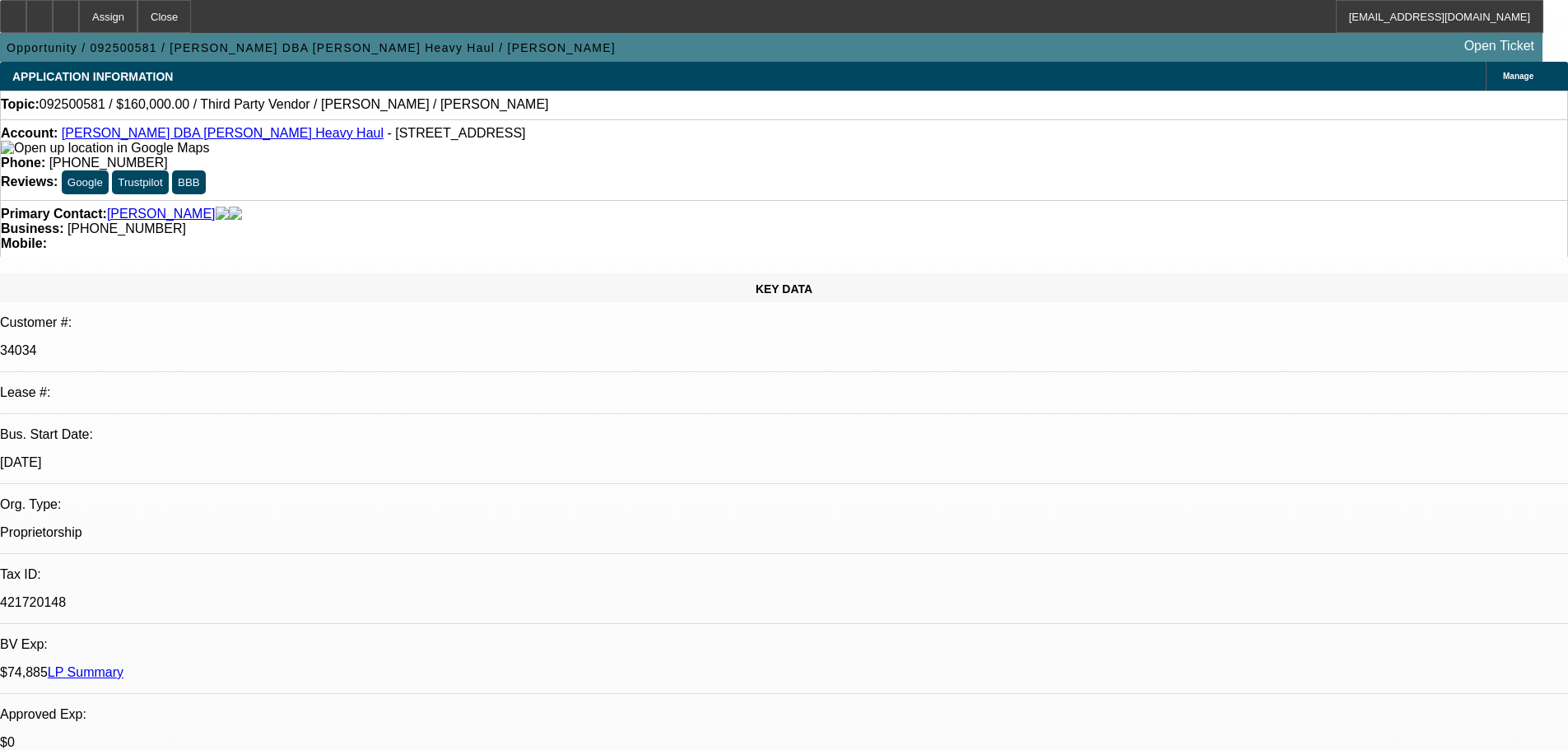
select select "0"
select select "2"
select select "0.1"
select select "4"
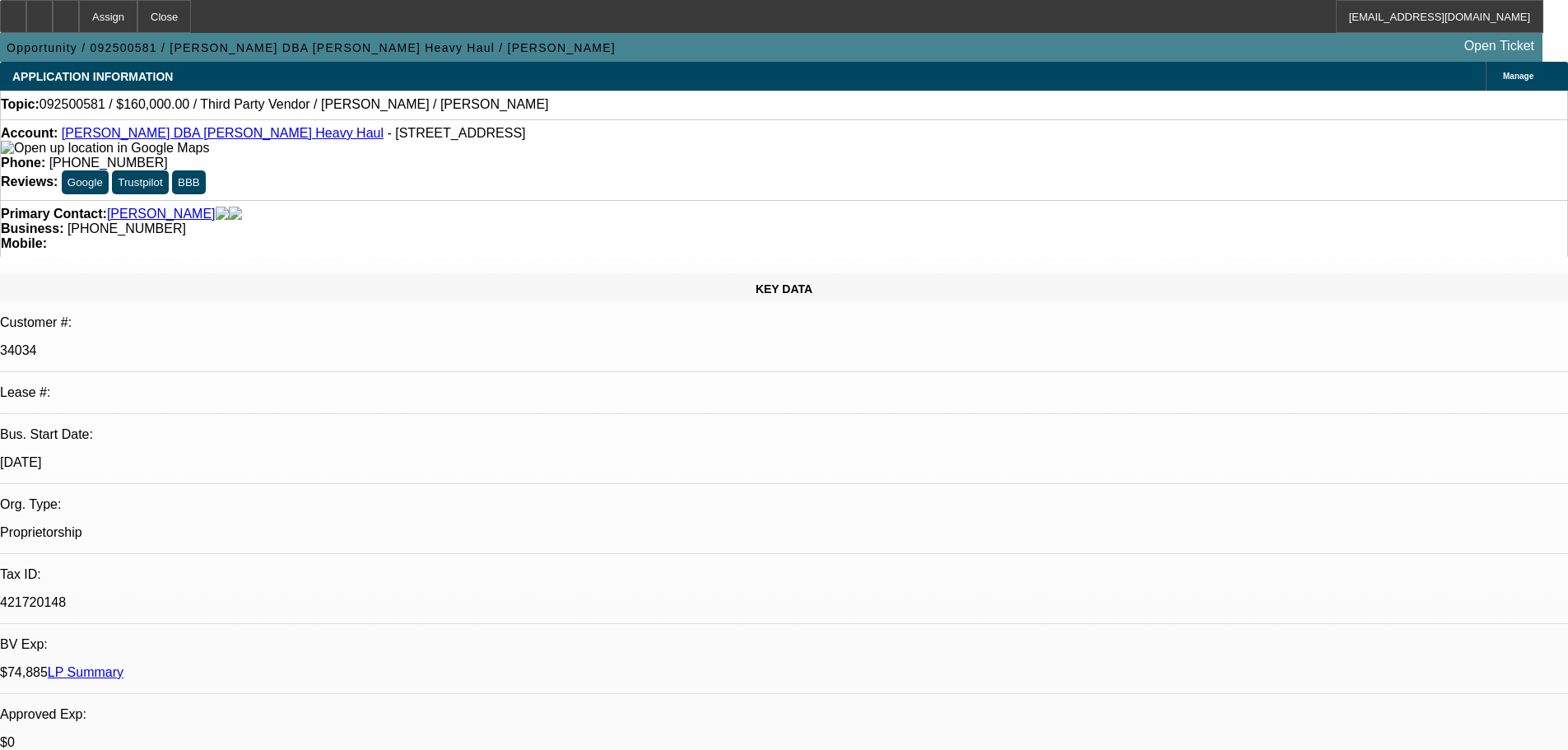
scroll to position [165, 0]
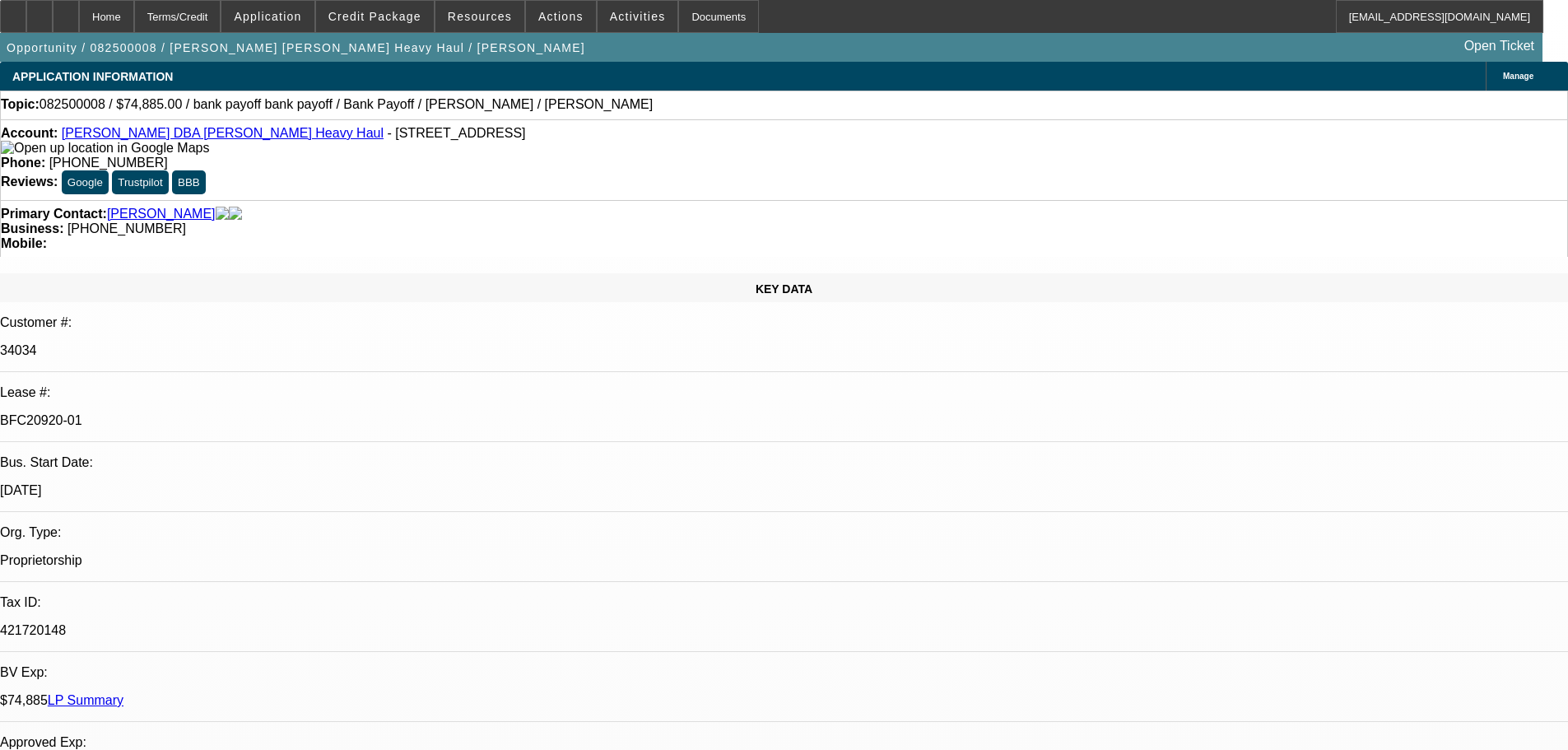
select select "0"
select select "2"
select select "0"
select select "6"
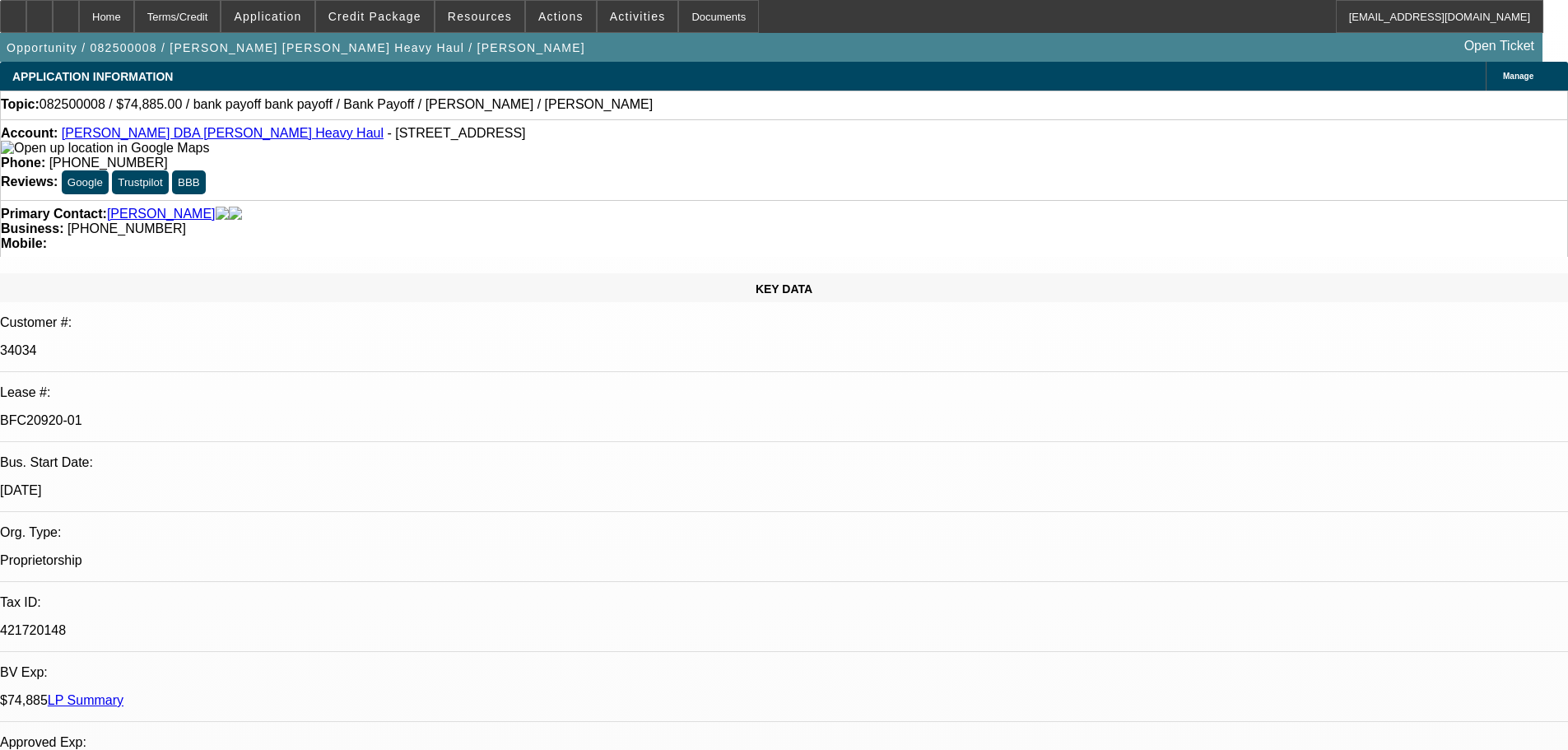
select select "0"
select select "2"
select select "0"
select select "6"
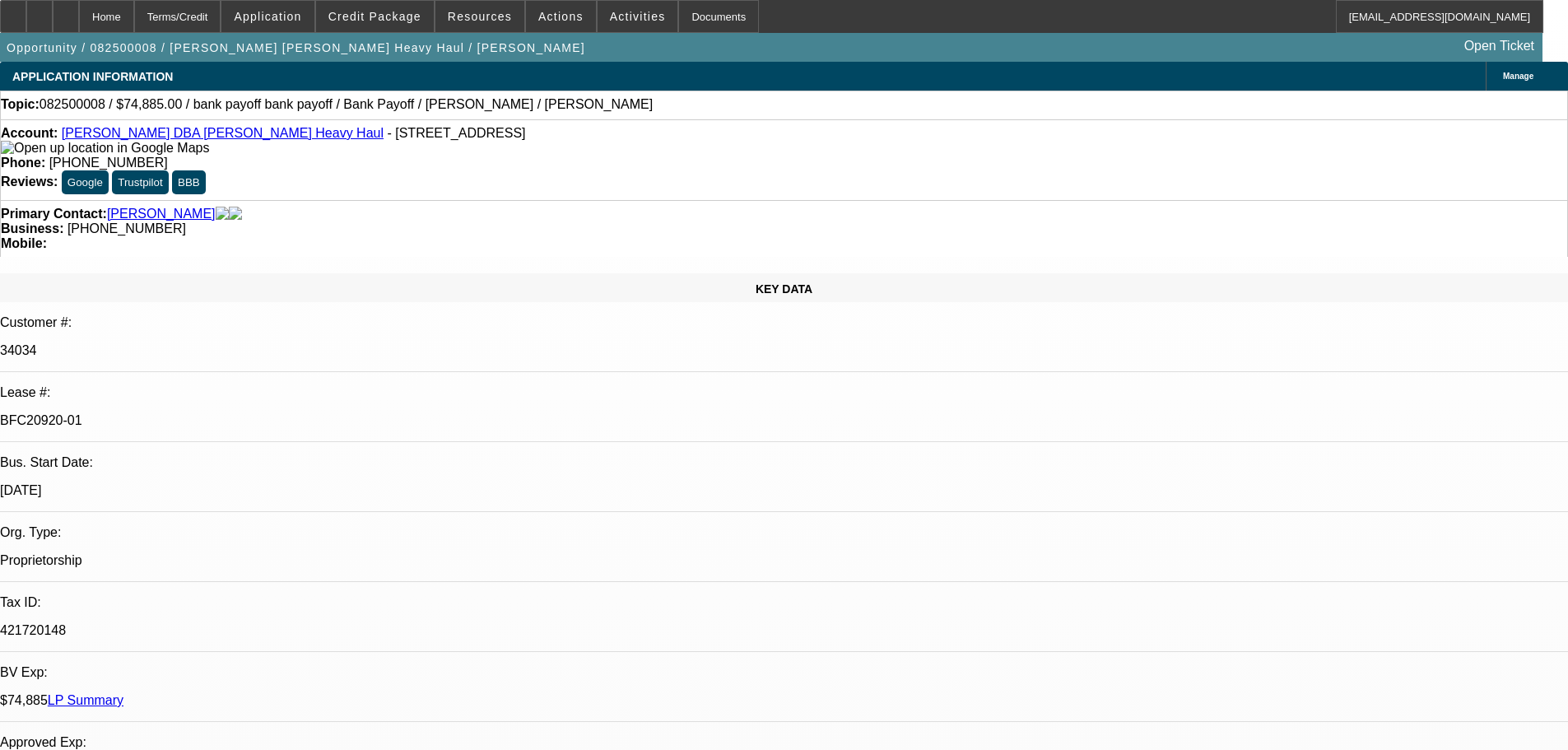
select select "0"
select select "2"
select select "0"
select select "6"
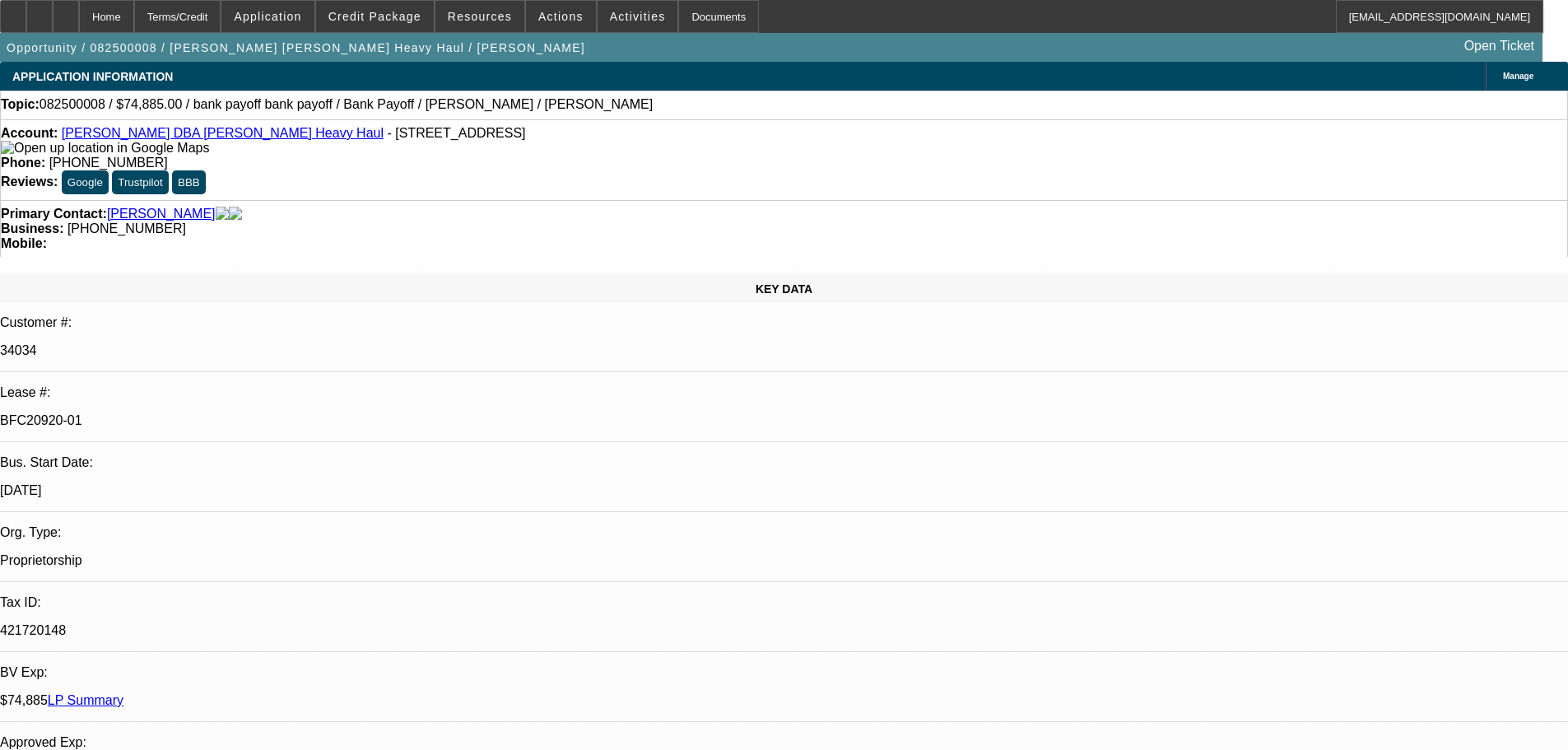
select select "0"
select select "2"
select select "0"
select select "6"
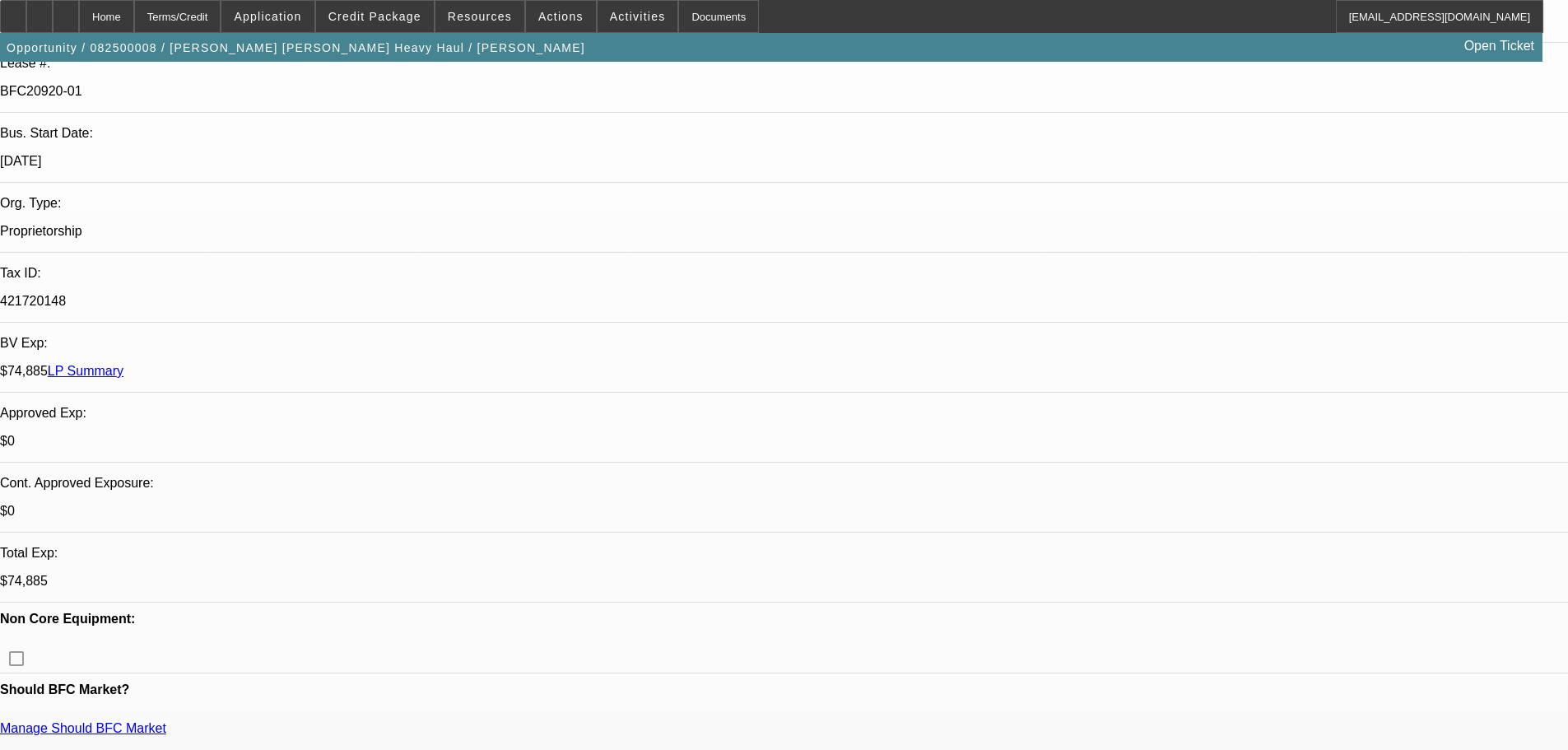
scroll to position [329, 0]
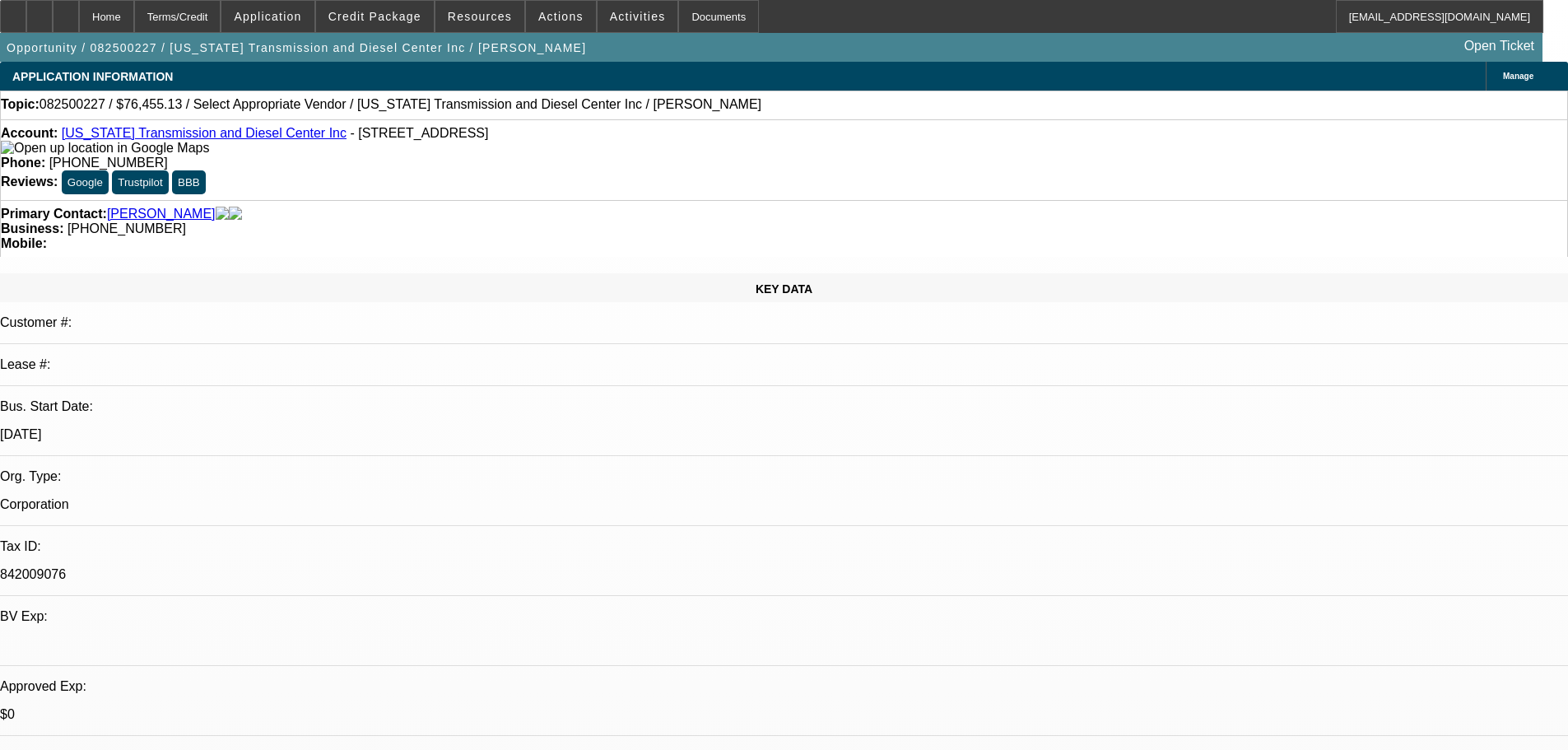
select select "0"
select select "2"
select select "0.1"
select select "4"
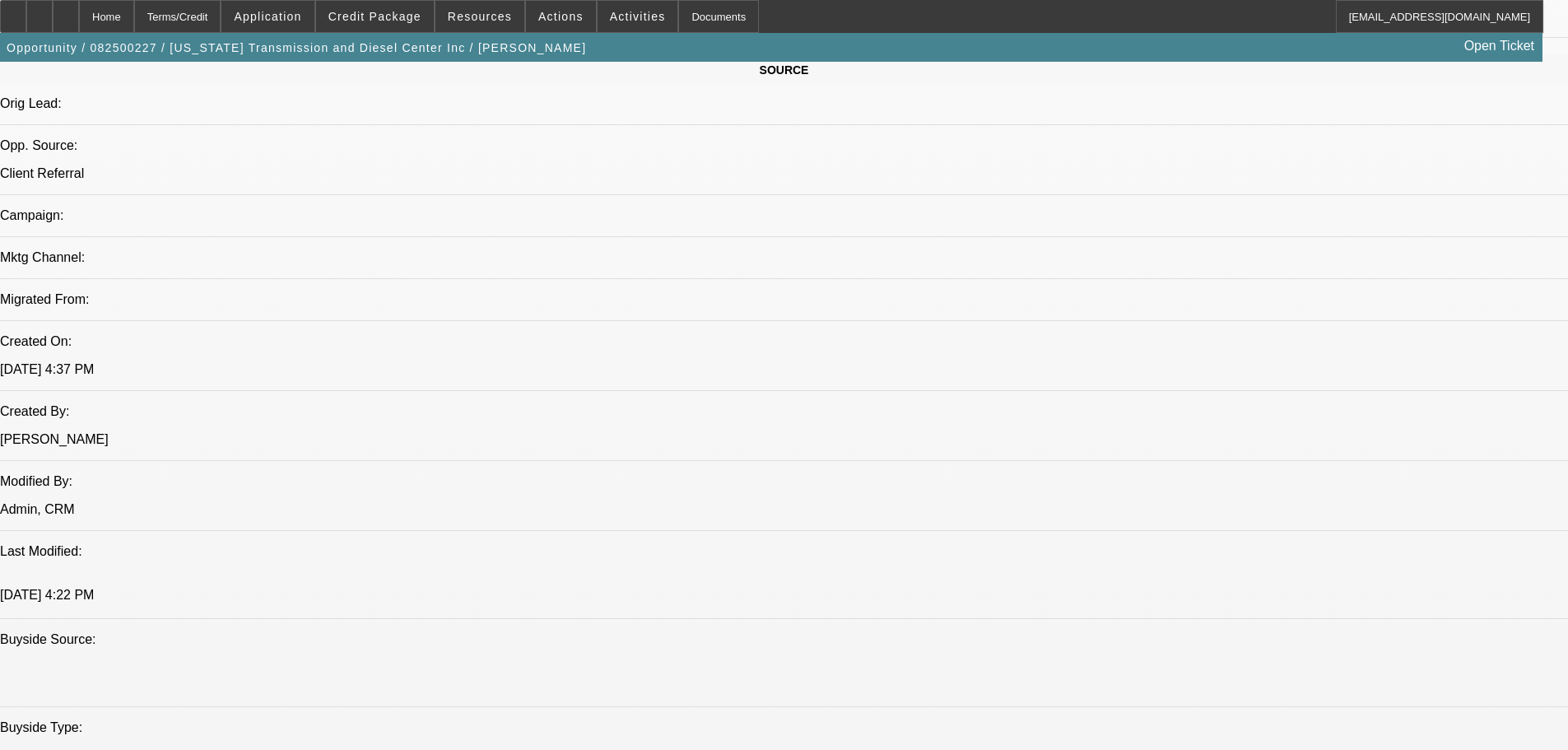
scroll to position [61, 0]
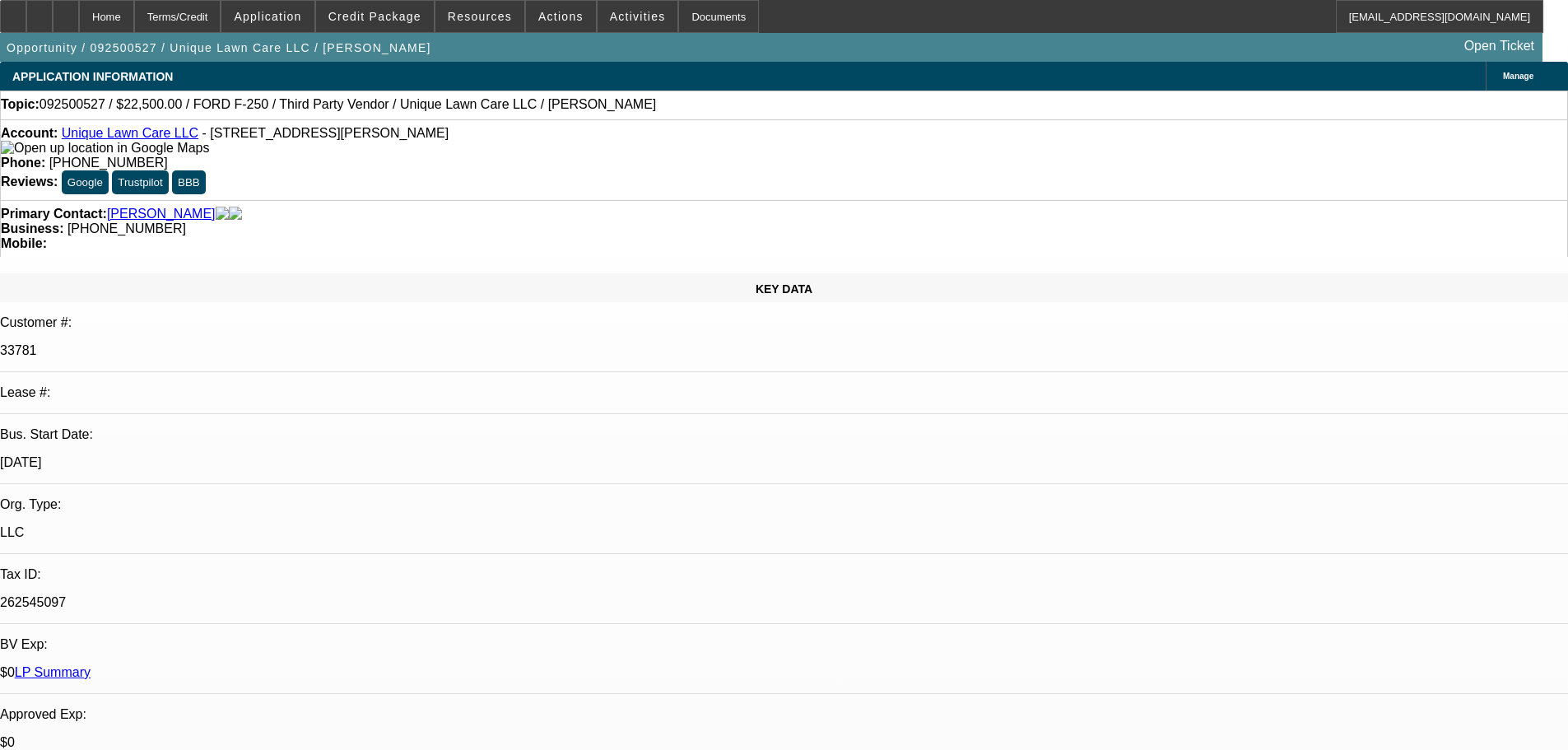
select select "0"
select select "6"
select select "0"
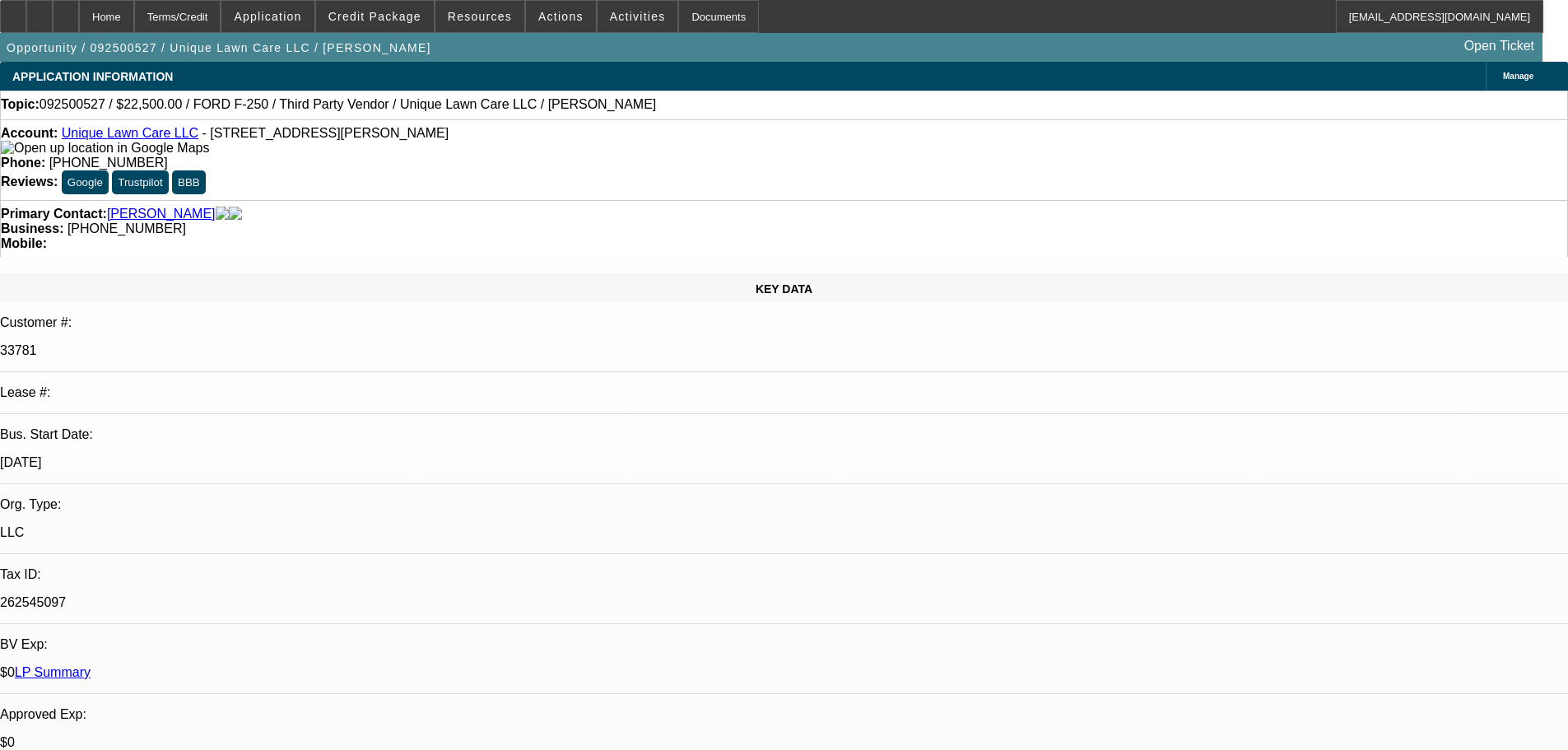
select select "0"
select select "6"
select select "0"
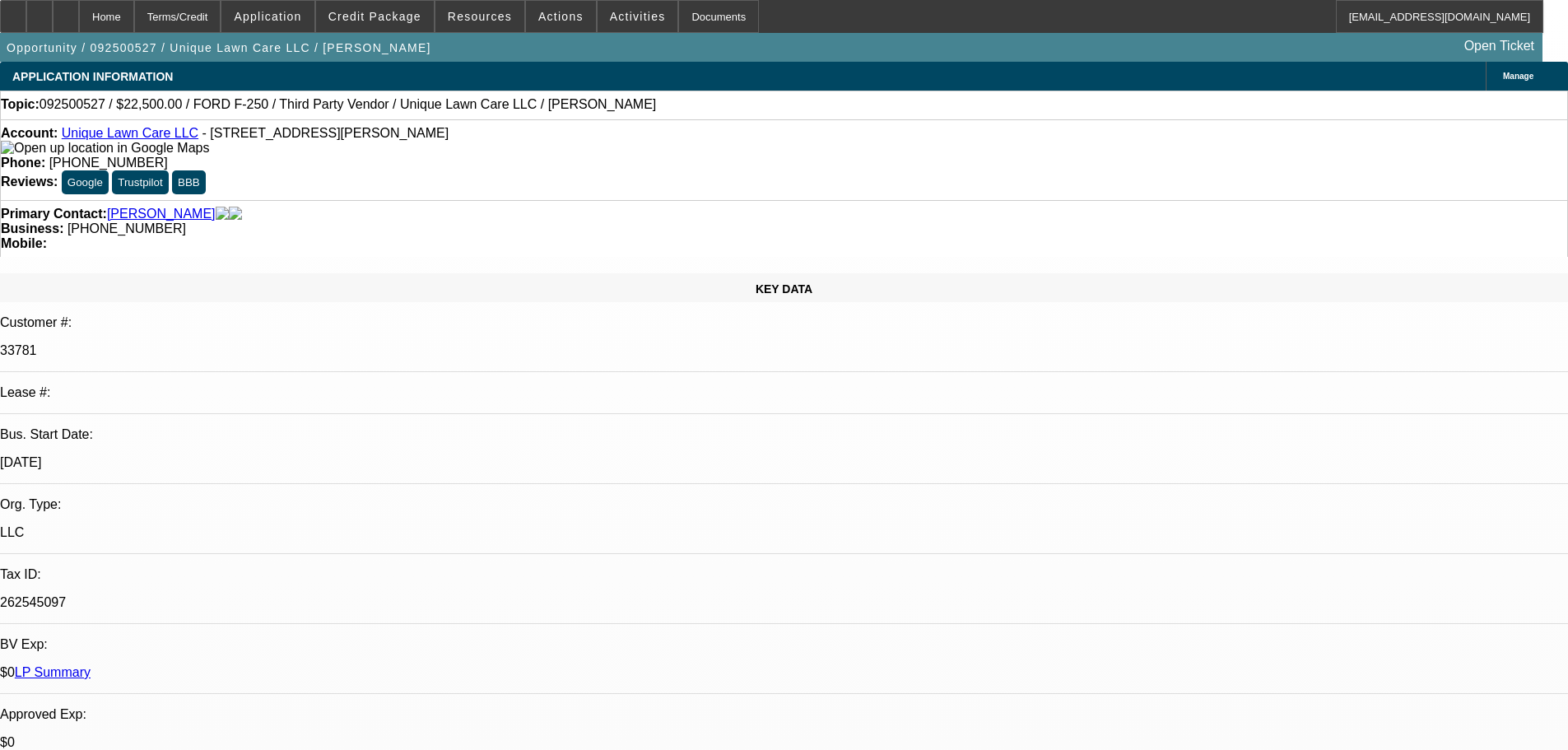
select select "0"
select select "6"
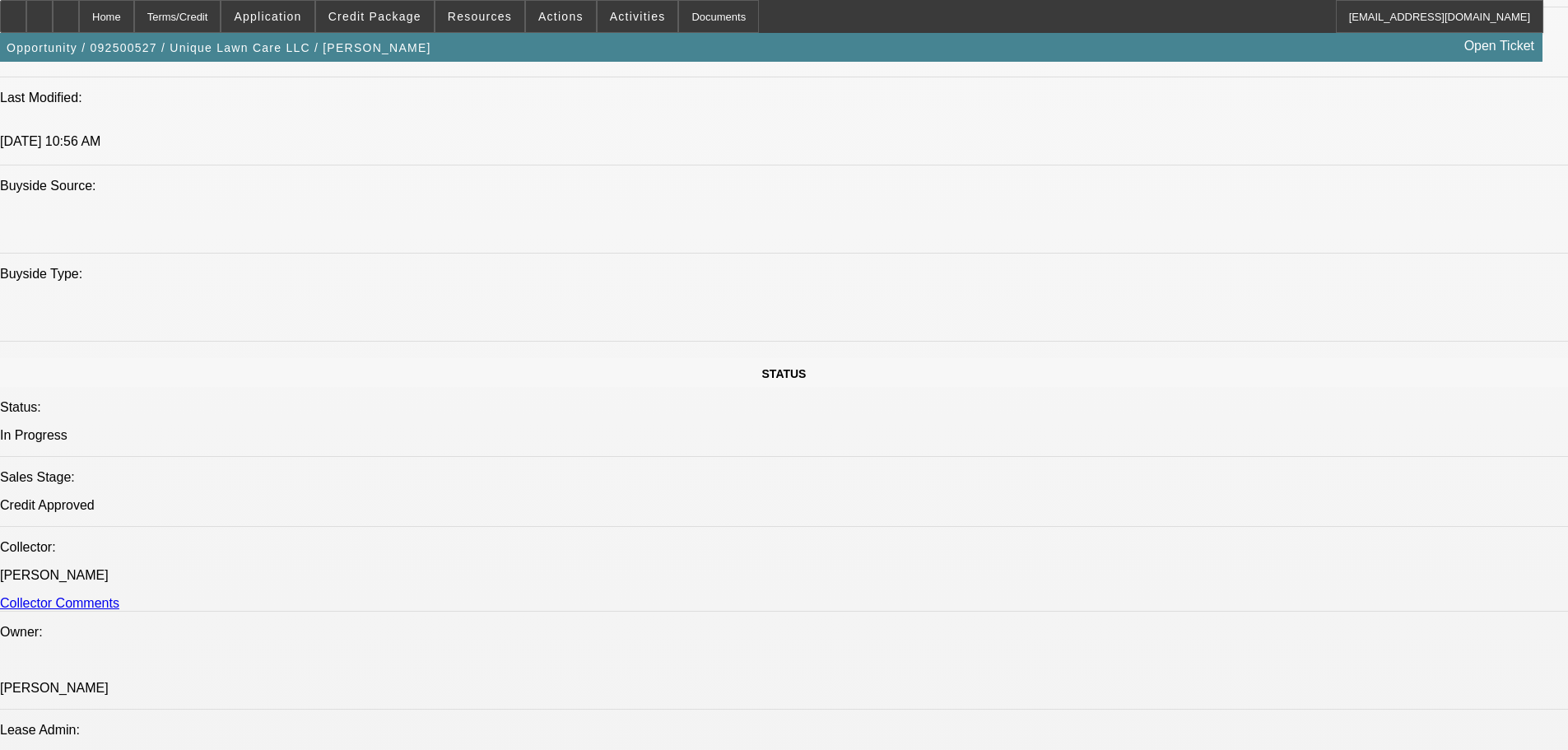
scroll to position [531, 0]
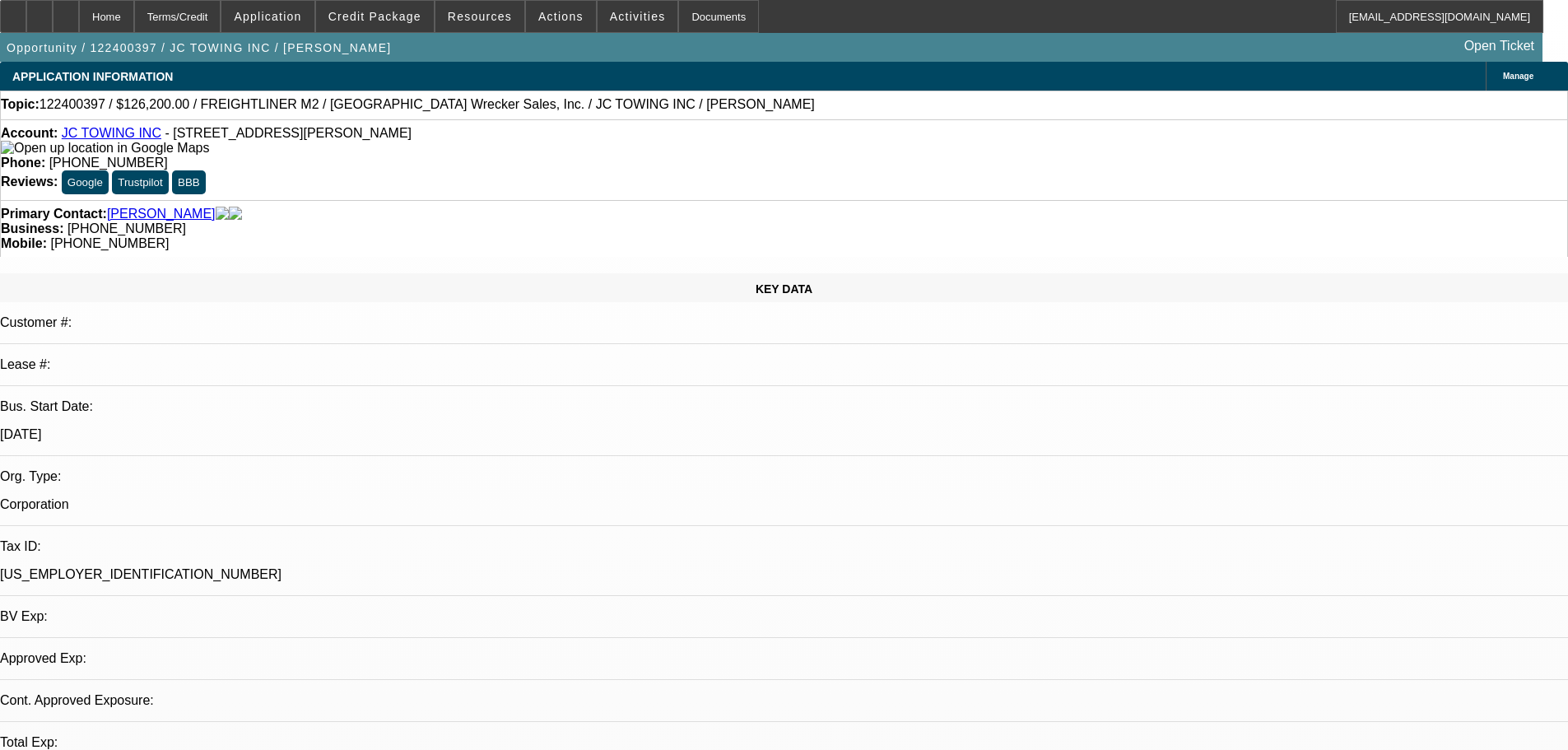
select select "0"
select select "2"
select select "0"
select select "6"
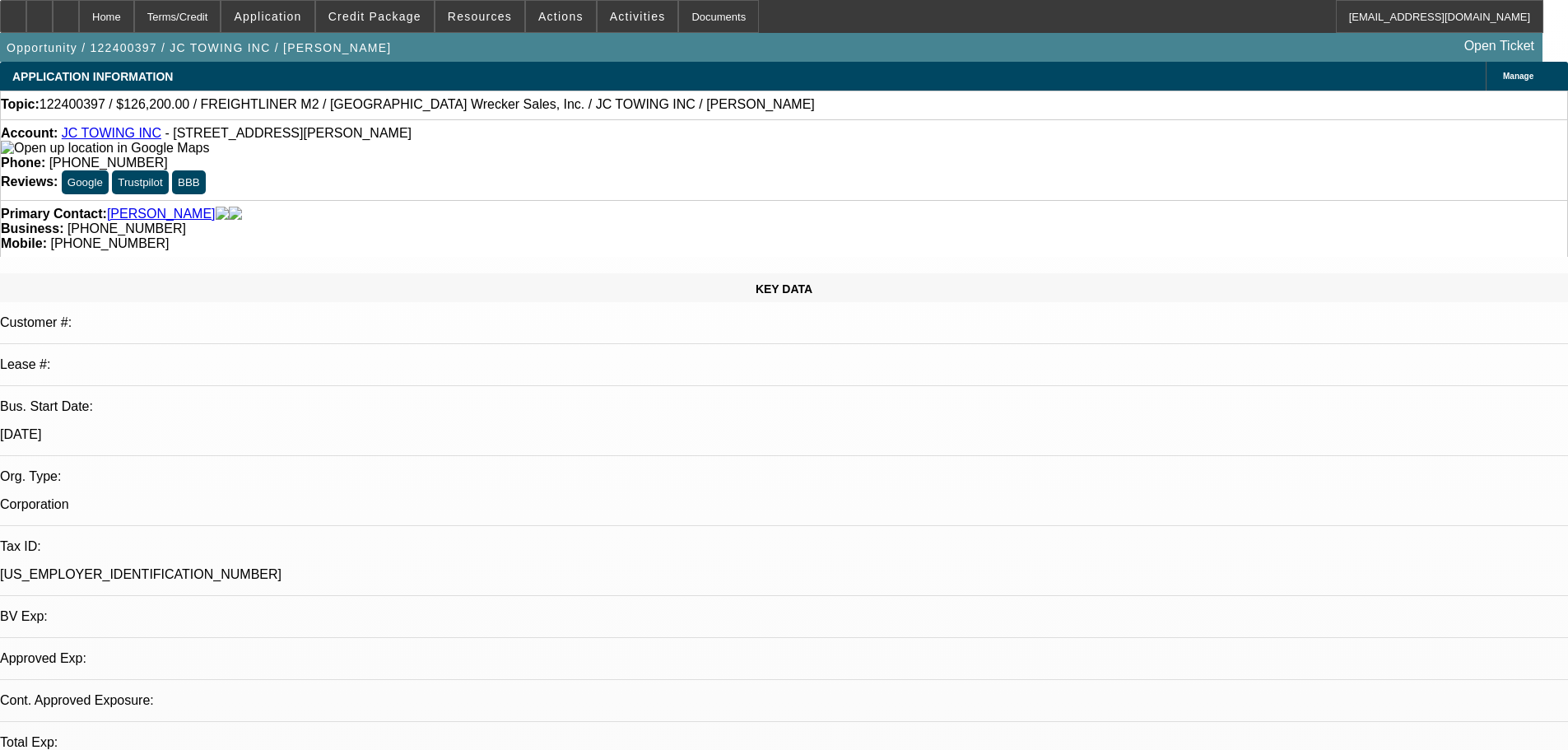
select select "0"
select select "2"
select select "0"
select select "6"
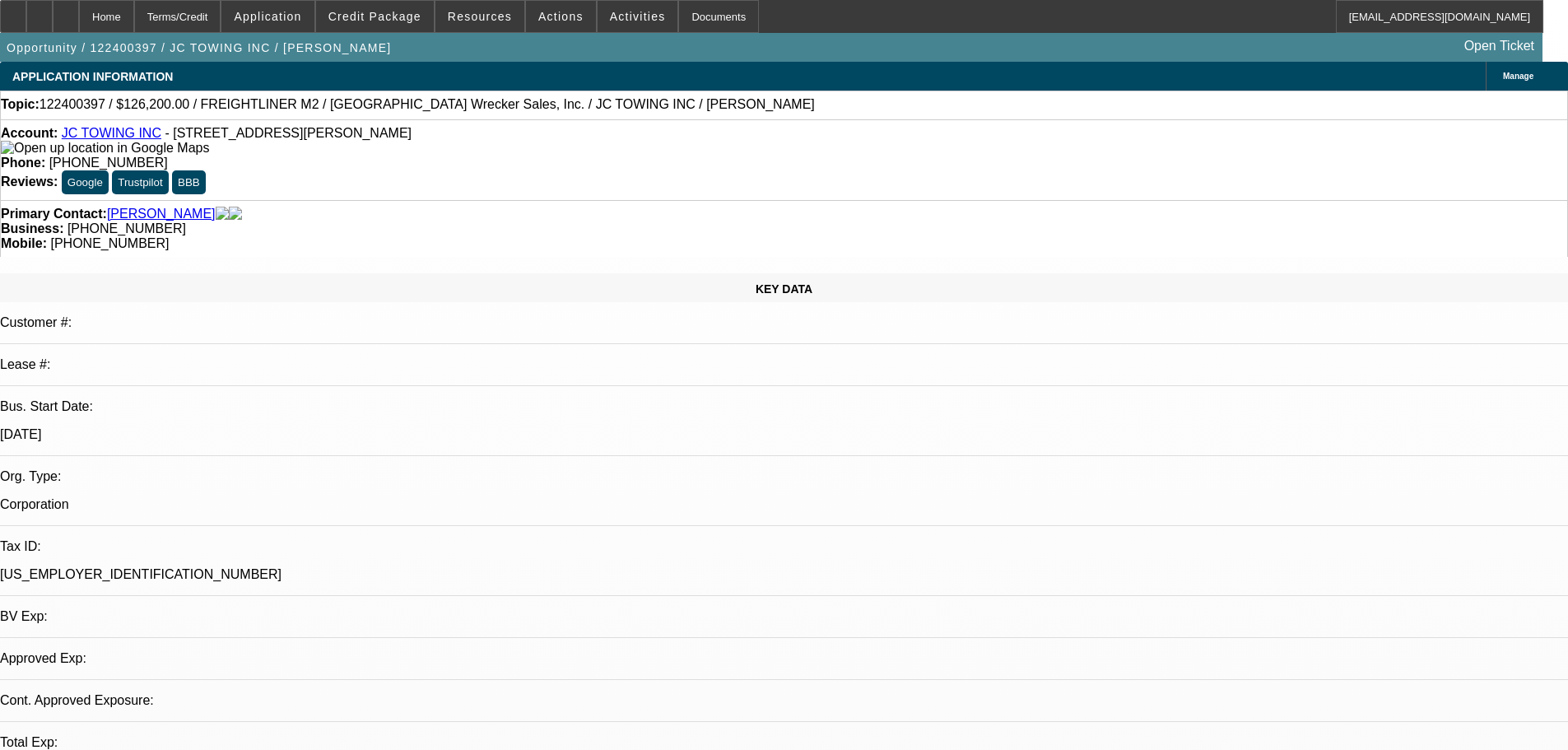
select select "0"
select select "3"
select select "0"
select select "6"
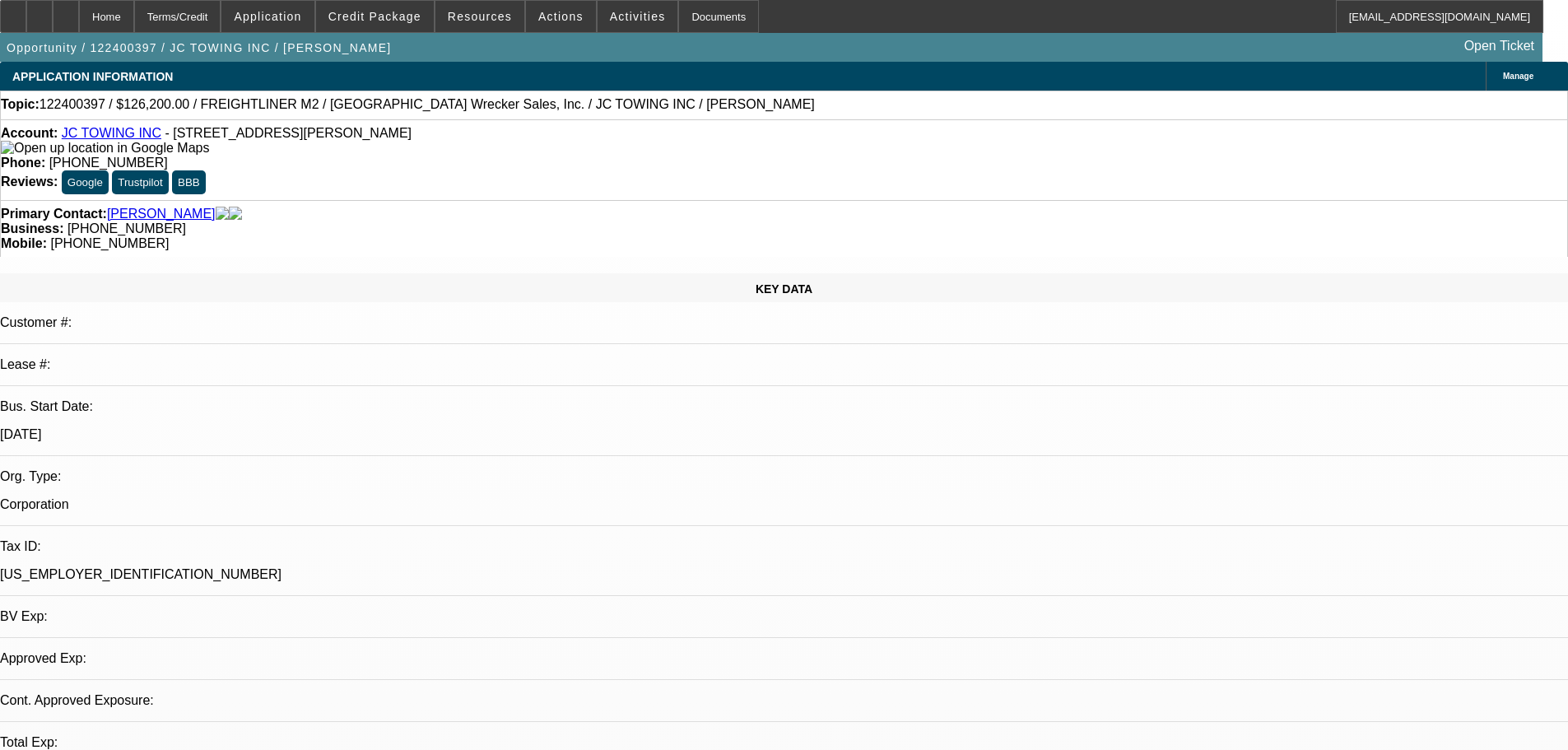
select select "0"
select select "3"
select select "0"
select select "6"
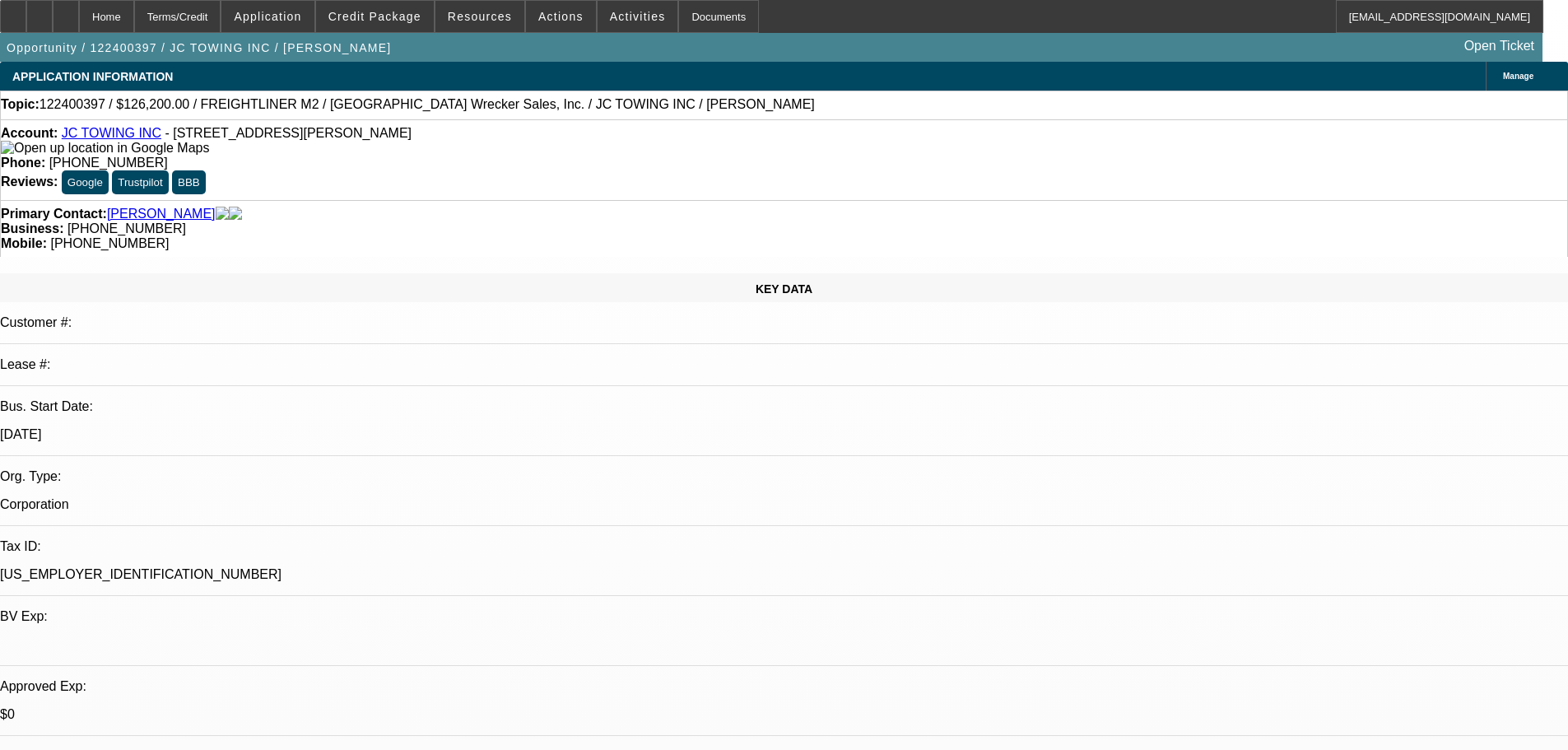
click at [368, 19] on span "Credit Package" at bounding box center [375, 16] width 93 height 14
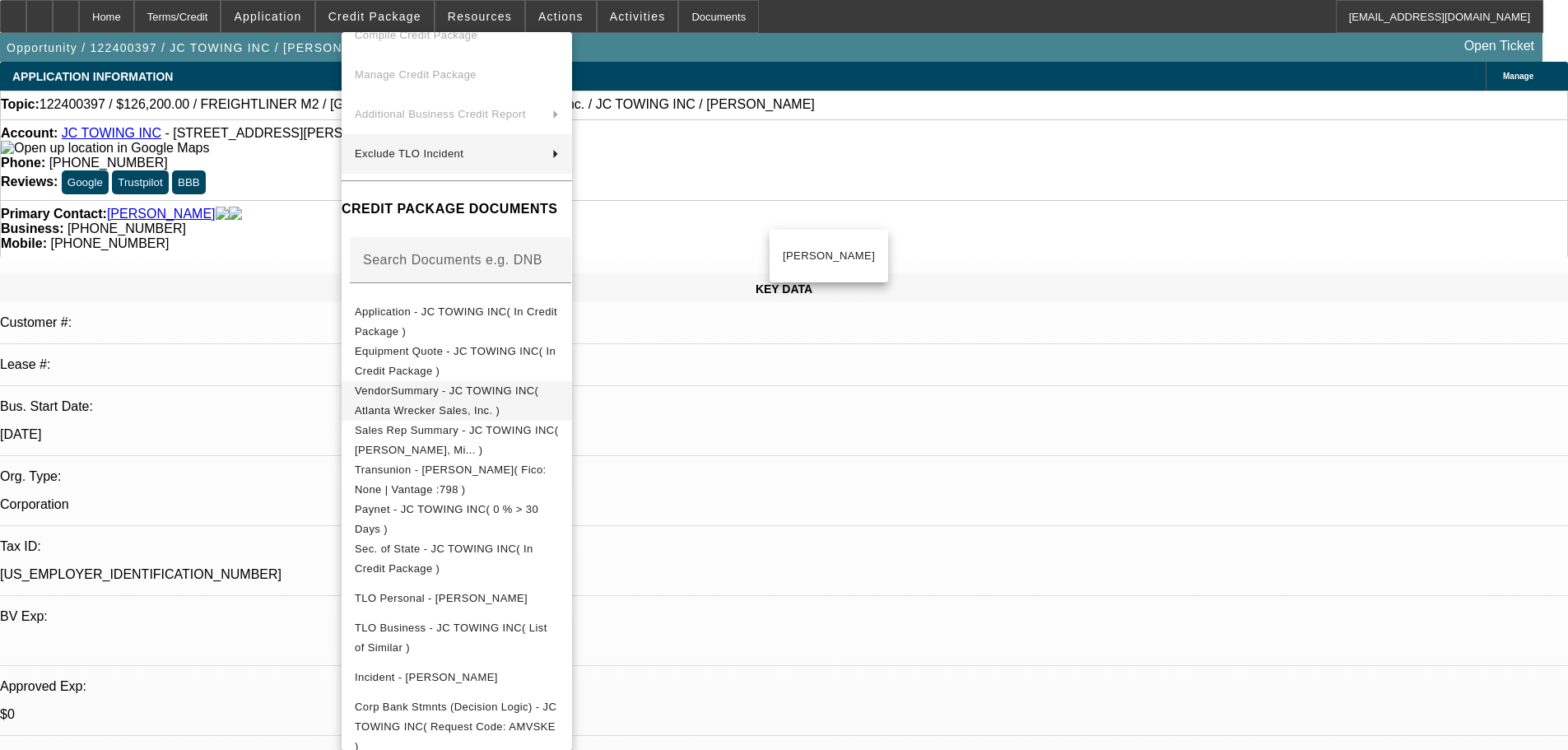
scroll to position [129, 0]
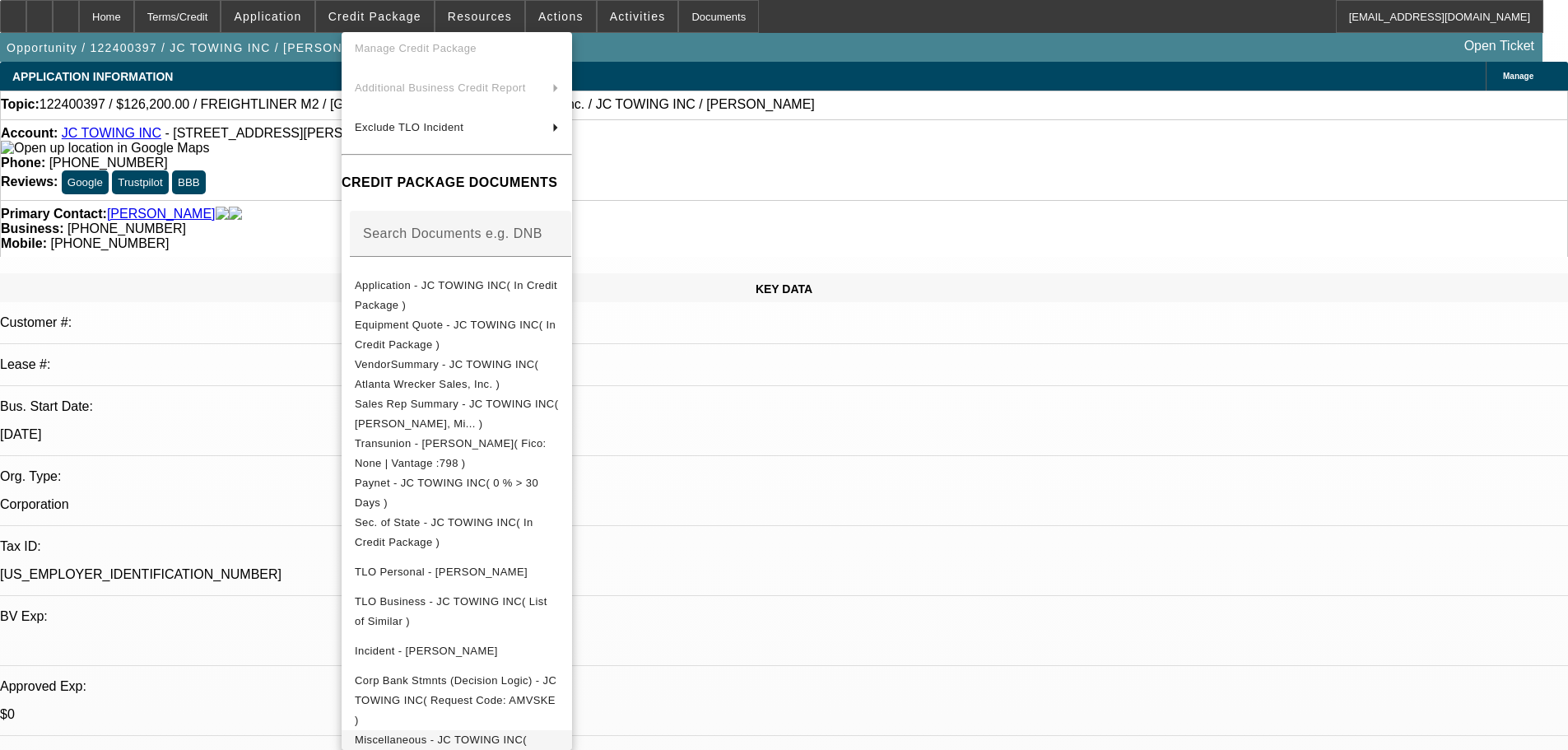
click at [559, 730] on span "Miscellaneous - JC TOWING INC( Comp Approval )" at bounding box center [456, 750] width 204 height 40
